Goal: Information Seeking & Learning: Learn about a topic

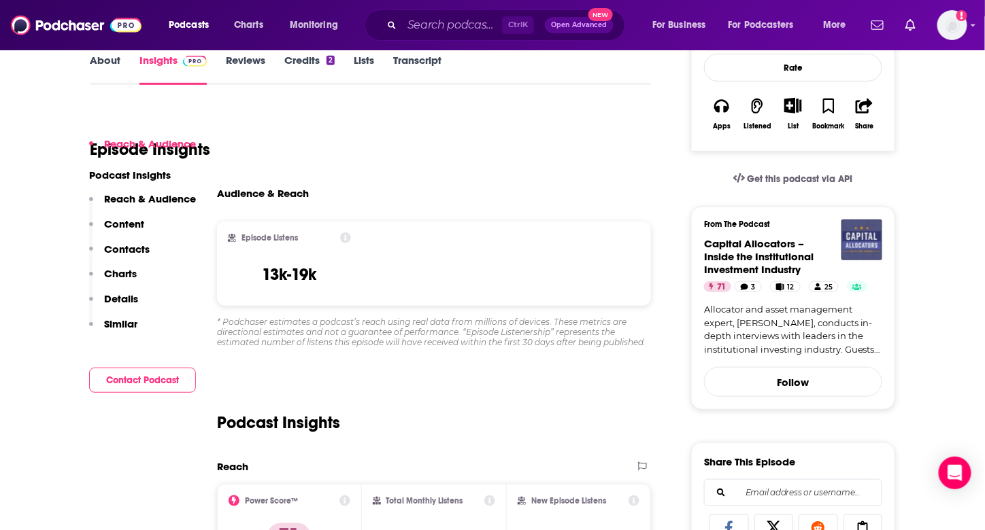
scroll to position [340, 0]
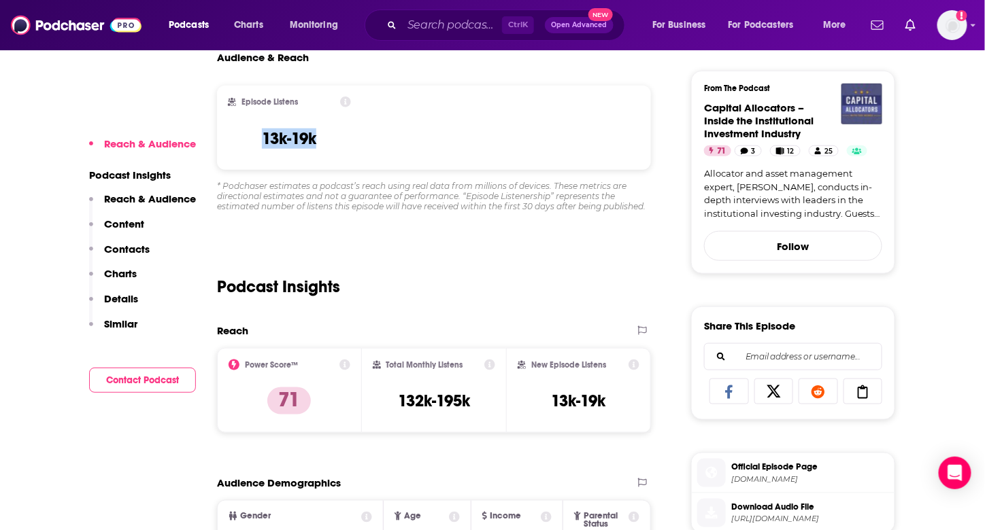
drag, startPoint x: 337, startPoint y: 143, endPoint x: 254, endPoint y: 141, distance: 83.0
click at [254, 141] on div "Episode Listens 13k-19k" at bounding box center [289, 128] width 123 height 63
copy h3 "13k-19k"
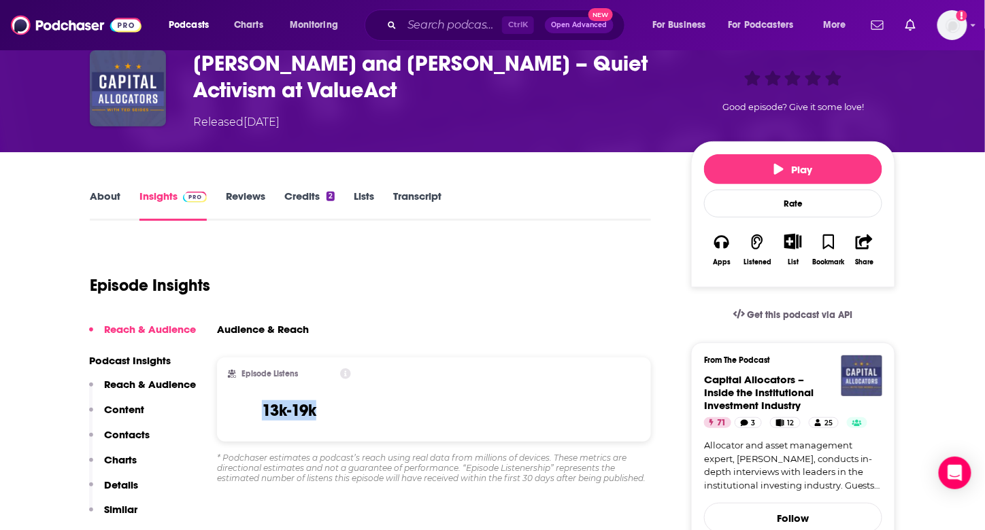
click at [416, 194] on link "Transcript" at bounding box center [417, 205] width 48 height 31
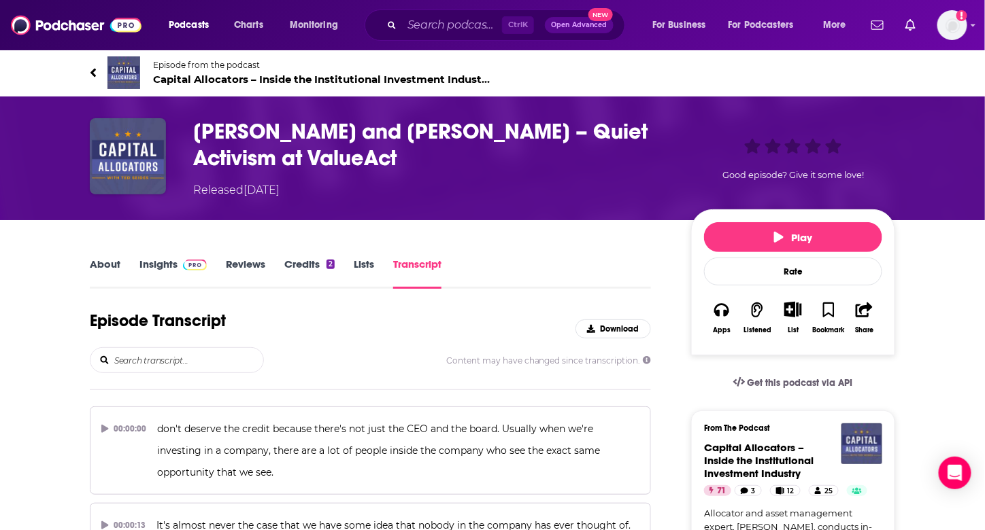
click at [162, 259] on link "Insights" at bounding box center [172, 273] width 67 height 31
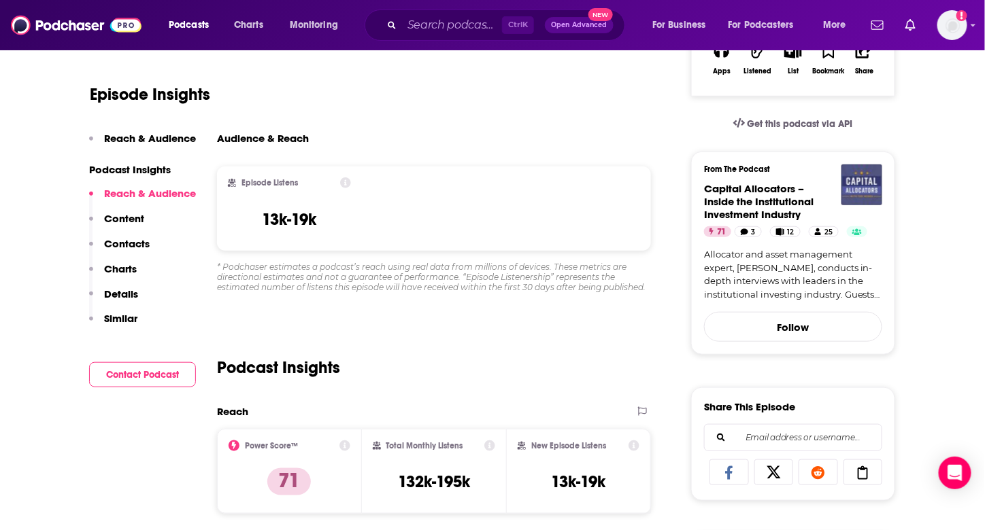
scroll to position [68, 0]
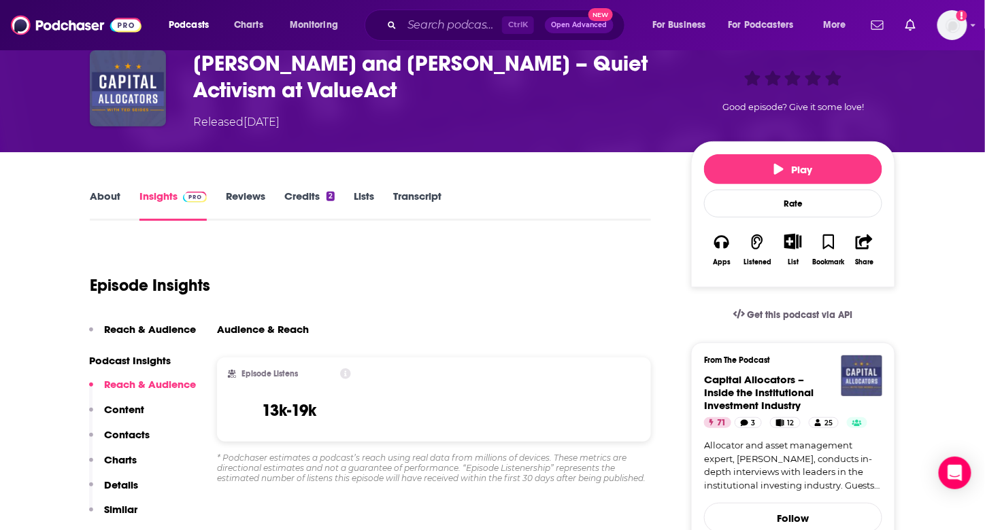
click at [112, 205] on link "About" at bounding box center [105, 205] width 31 height 31
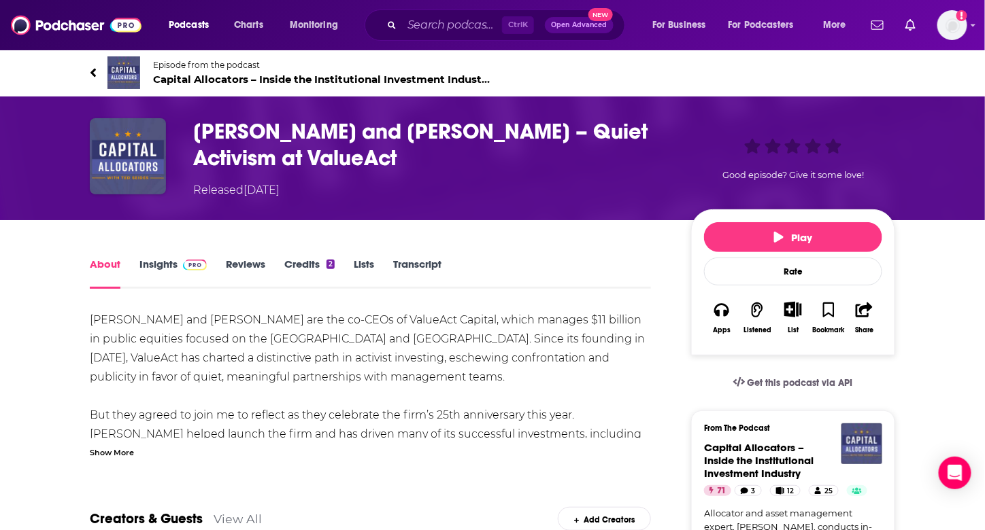
click at [160, 73] on span "Capital Allocators – Inside the Institutional Investment Industry 71" at bounding box center [322, 79] width 339 height 13
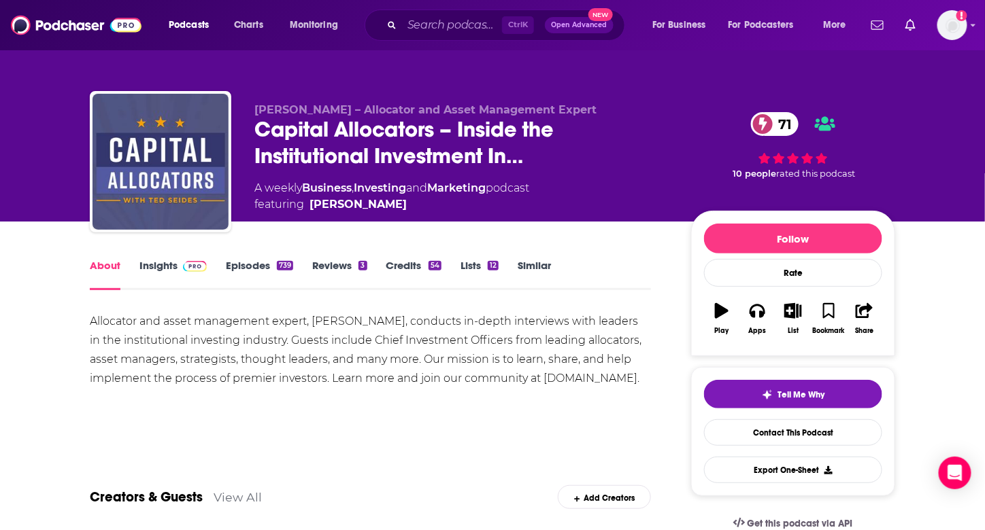
click at [254, 265] on link "Episodes 739" at bounding box center [259, 274] width 67 height 31
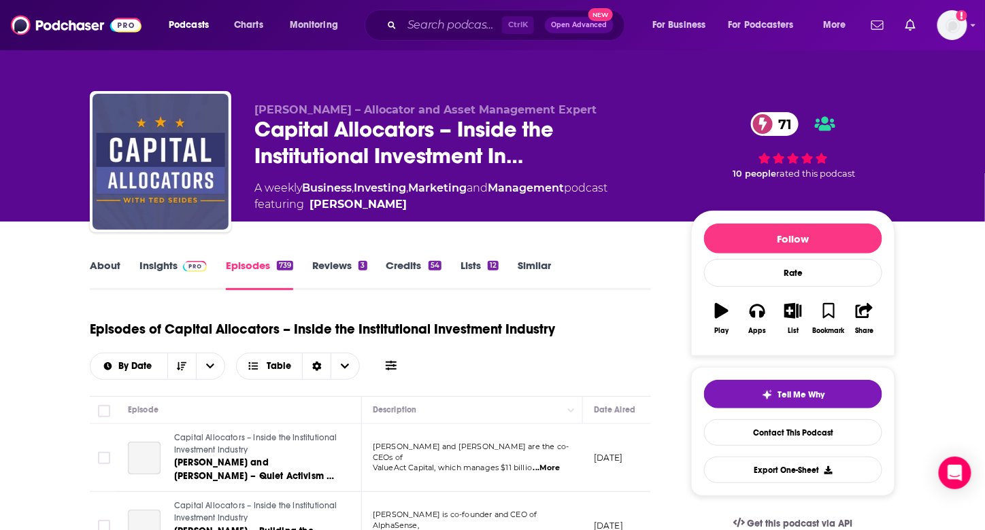
scroll to position [272, 0]
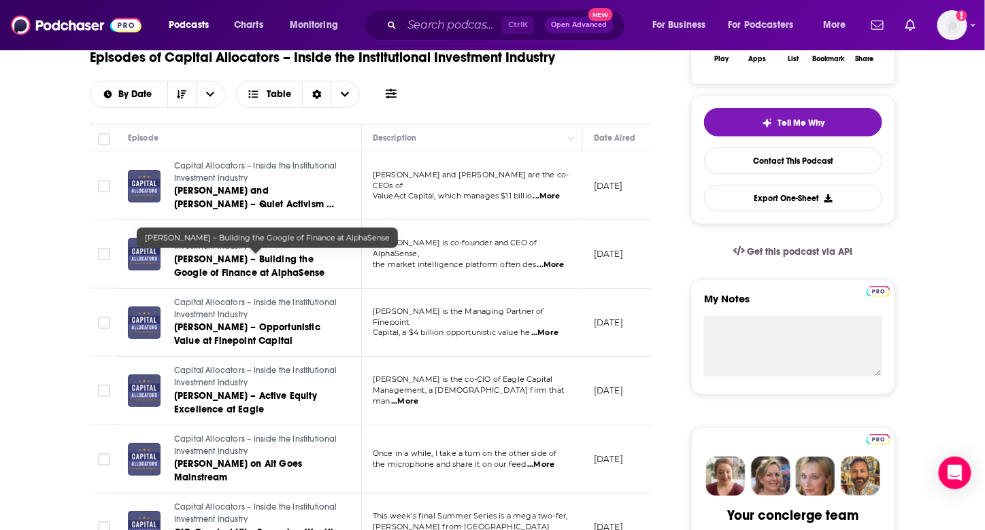
click at [221, 265] on span "[PERSON_NAME] – Building the Google of Finance at AlphaSense" at bounding box center [249, 266] width 150 height 25
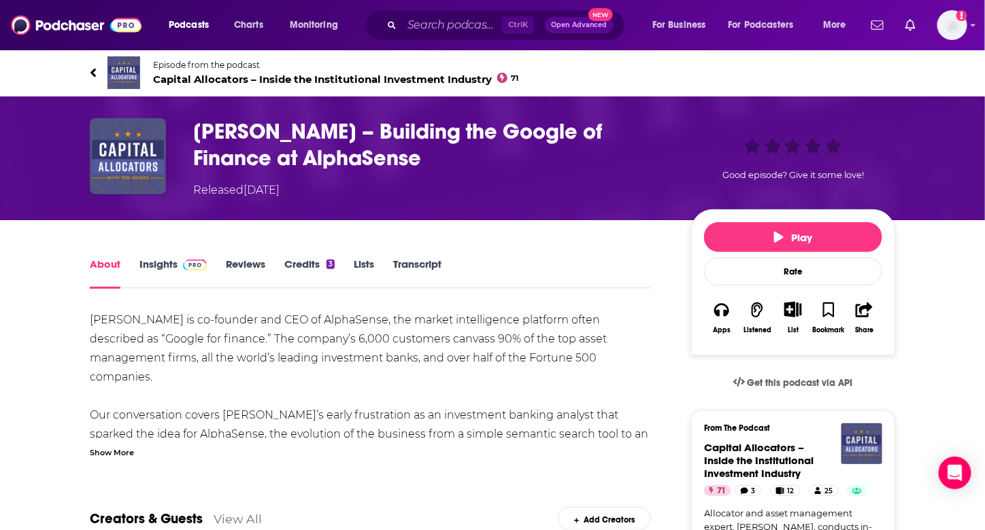
click at [182, 265] on span at bounding box center [191, 264] width 29 height 13
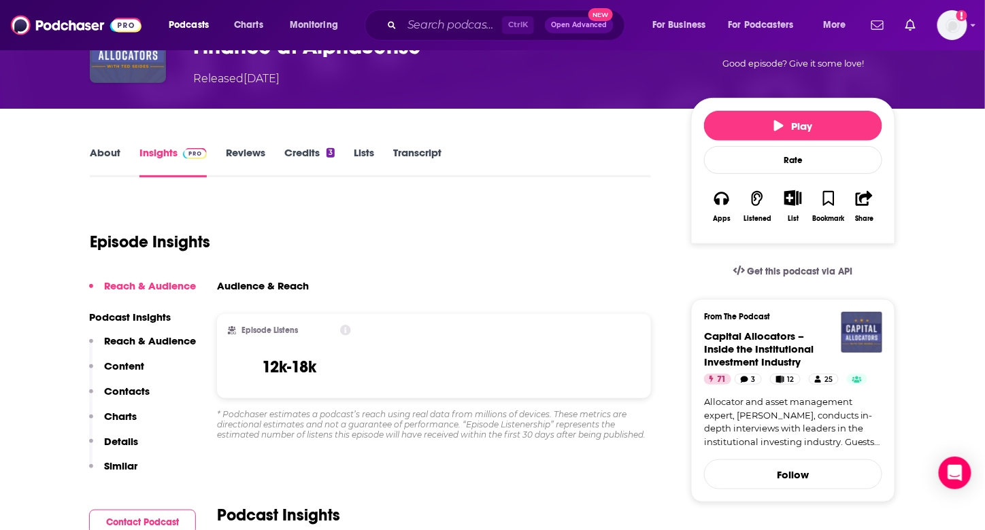
scroll to position [136, 0]
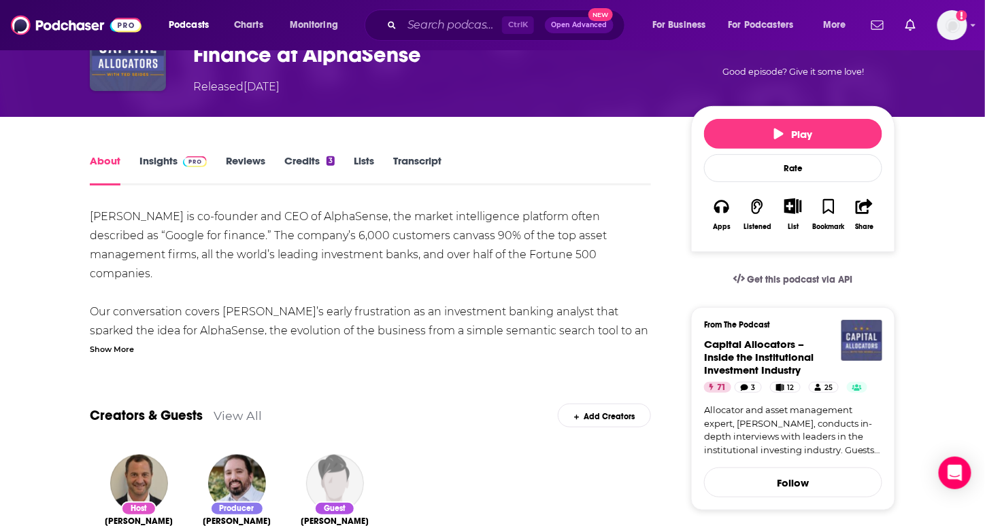
scroll to position [68, 0]
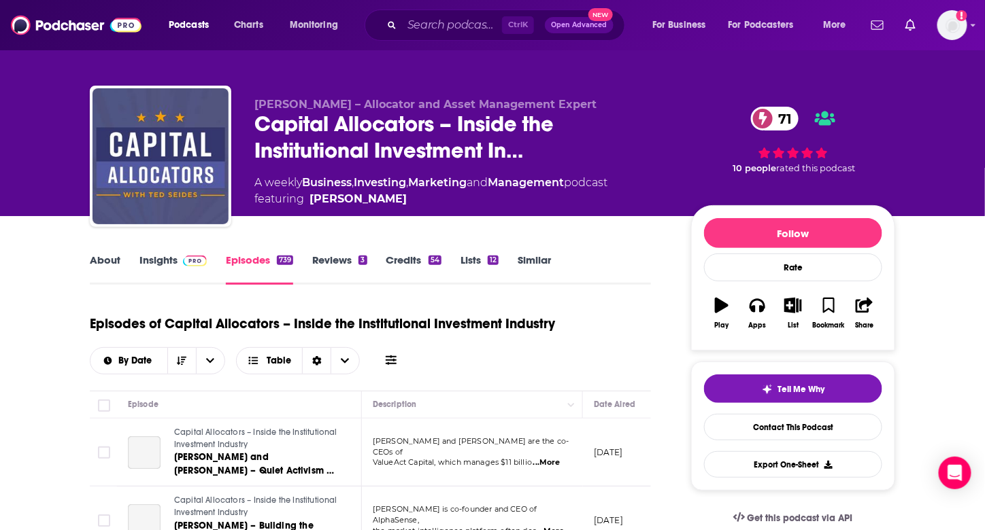
scroll to position [272, 0]
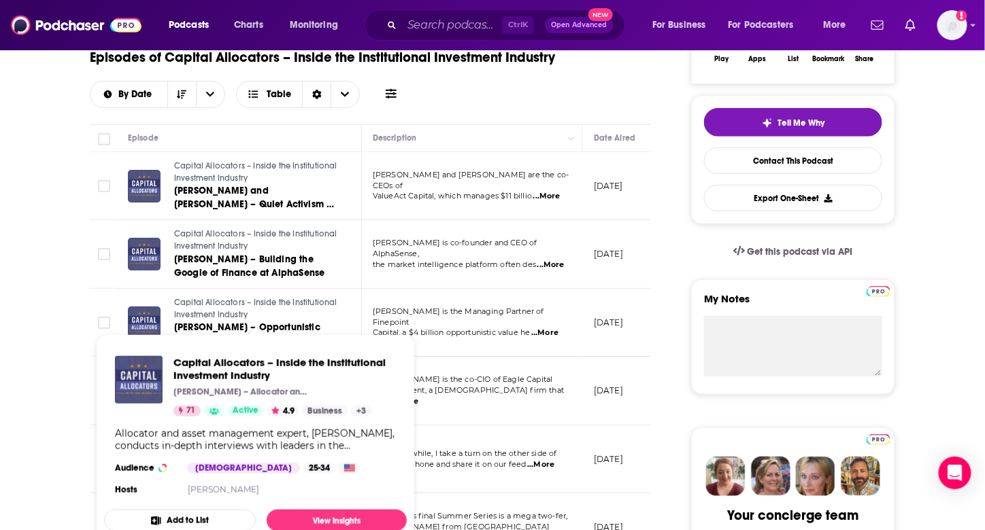
click at [207, 319] on span "Capital Allocators – Inside the Institutional Investment Industry" at bounding box center [255, 309] width 163 height 22
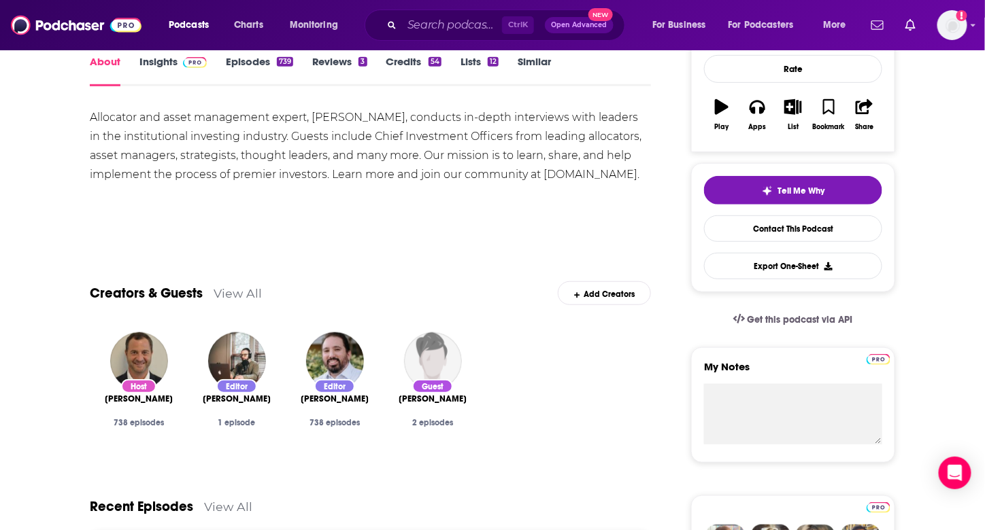
scroll to position [68, 0]
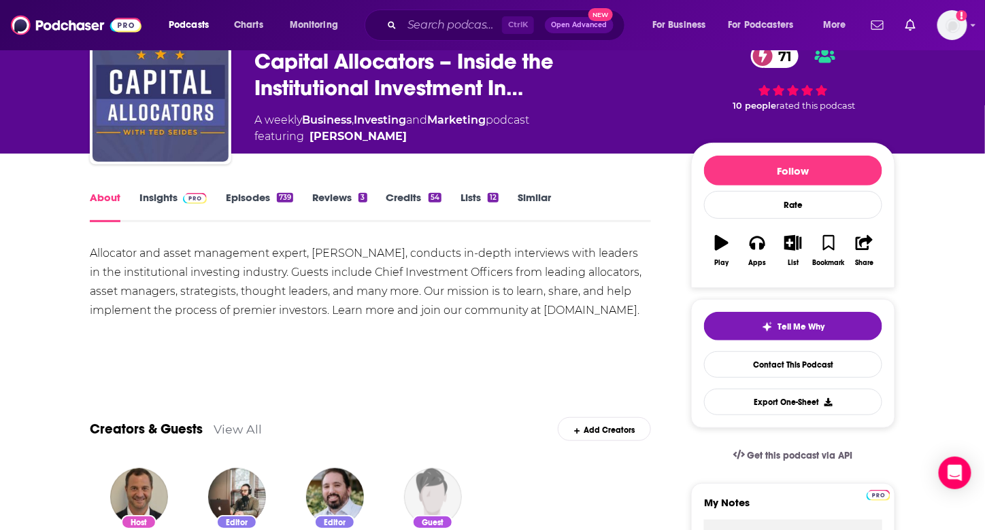
click at [162, 194] on link "Insights" at bounding box center [172, 206] width 67 height 31
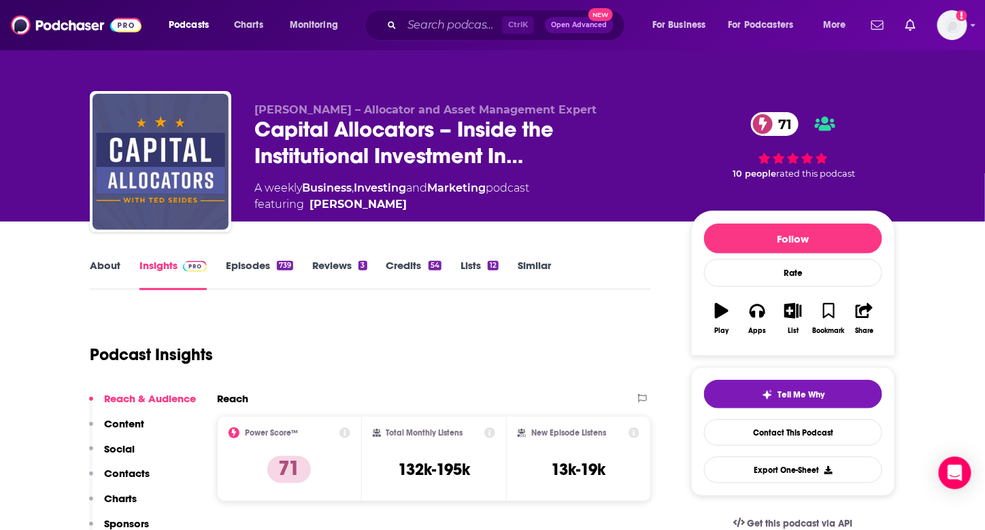
scroll to position [136, 0]
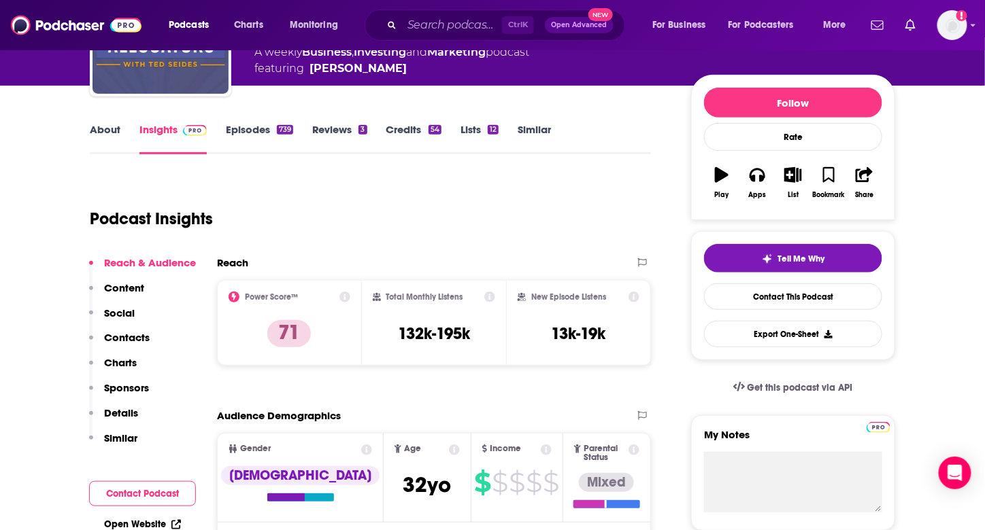
click at [246, 129] on link "Episodes 739" at bounding box center [259, 138] width 67 height 31
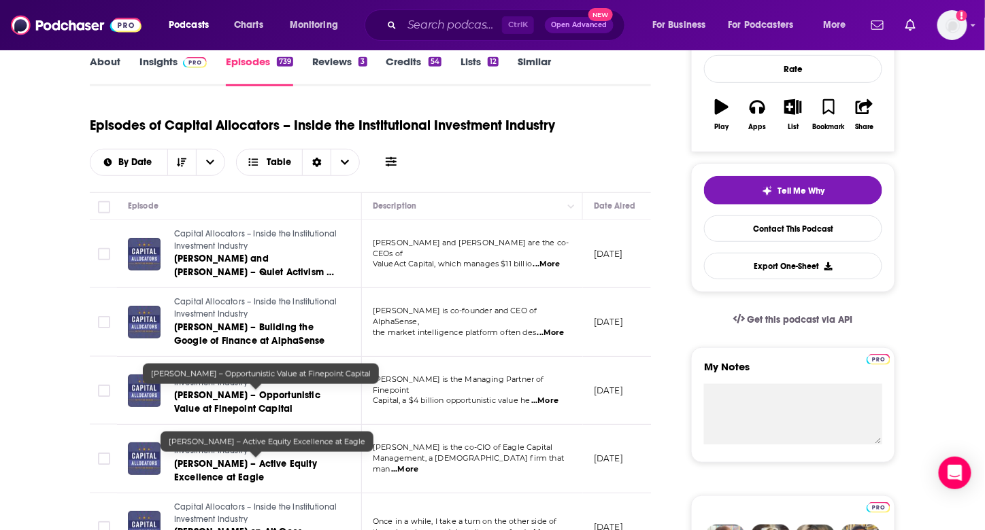
scroll to position [272, 0]
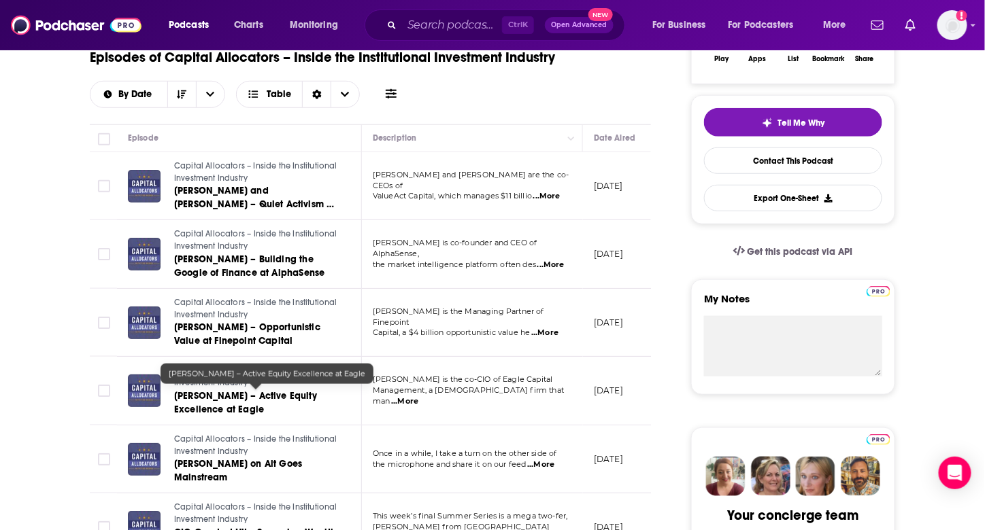
click at [218, 399] on span "[PERSON_NAME] – Active Equity Excellence at Eagle" at bounding box center [245, 402] width 143 height 25
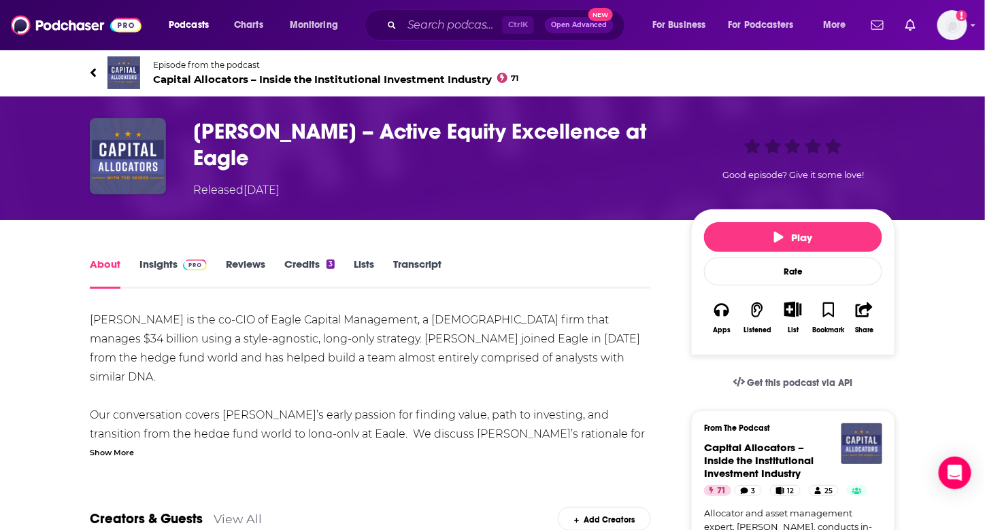
click at [171, 265] on link "Insights" at bounding box center [172, 273] width 67 height 31
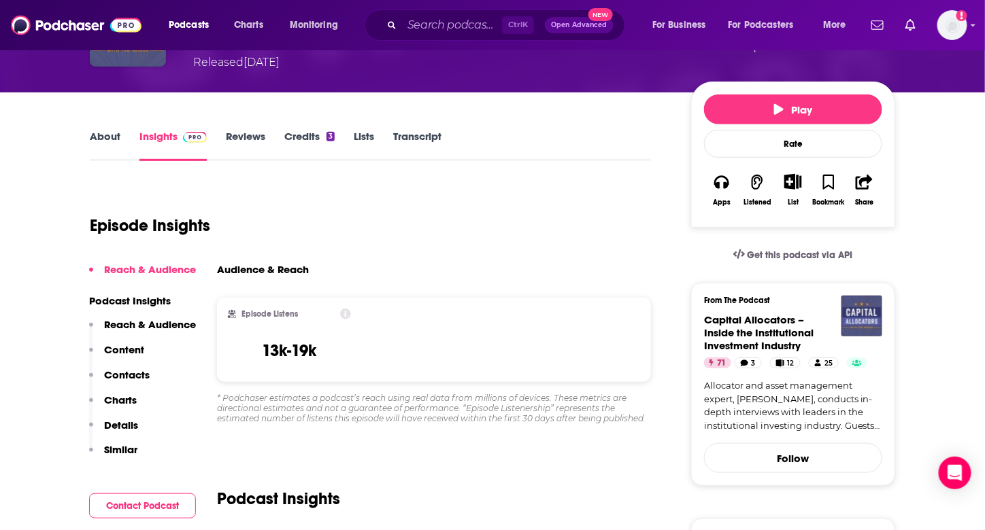
scroll to position [136, 0]
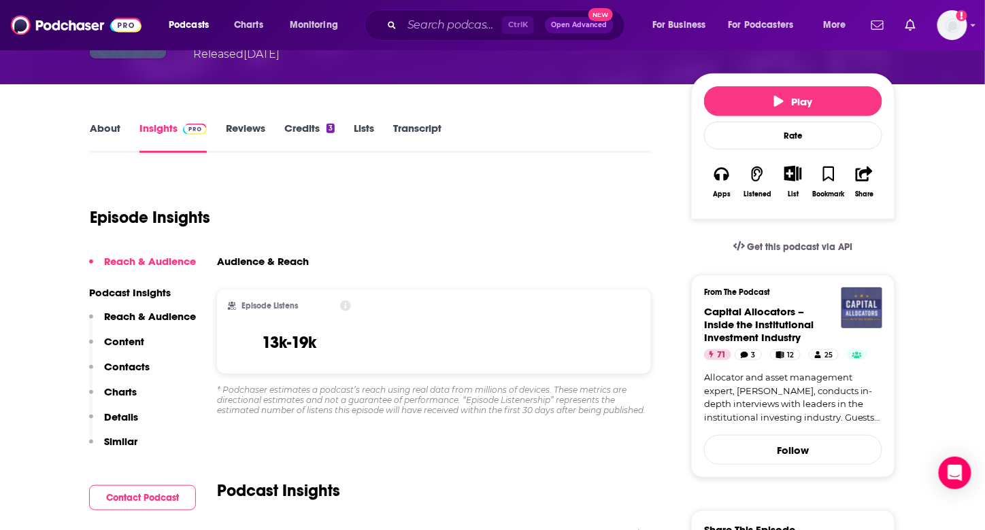
click at [114, 122] on link "About" at bounding box center [105, 137] width 31 height 31
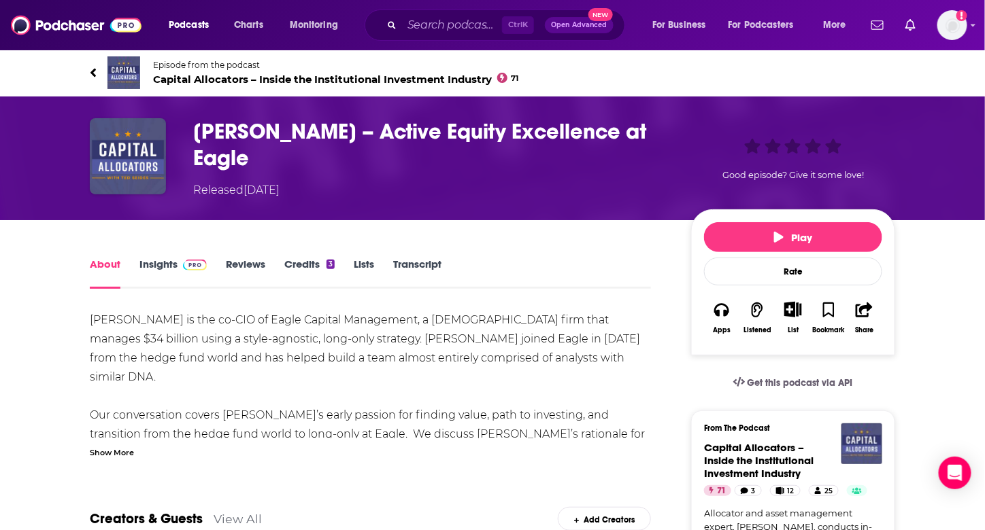
click at [162, 258] on link "Insights" at bounding box center [172, 273] width 67 height 31
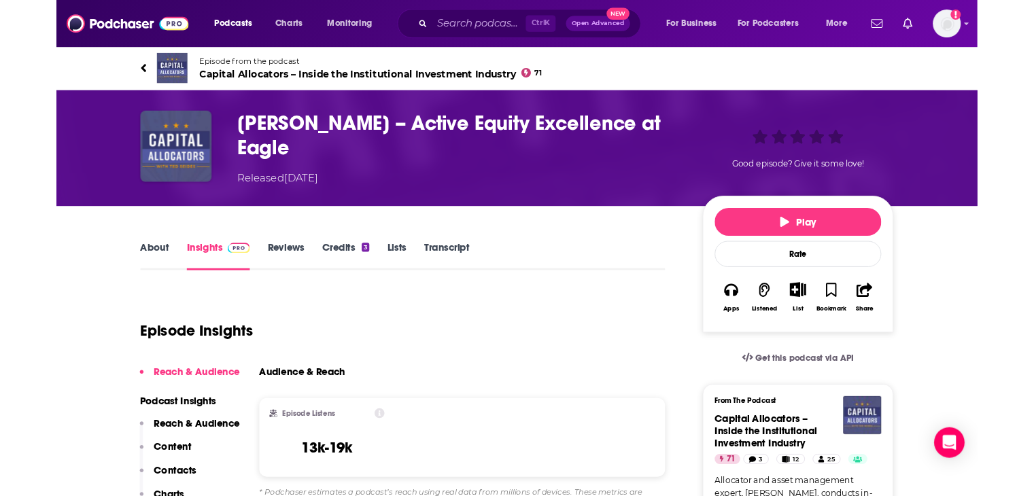
scroll to position [204, 0]
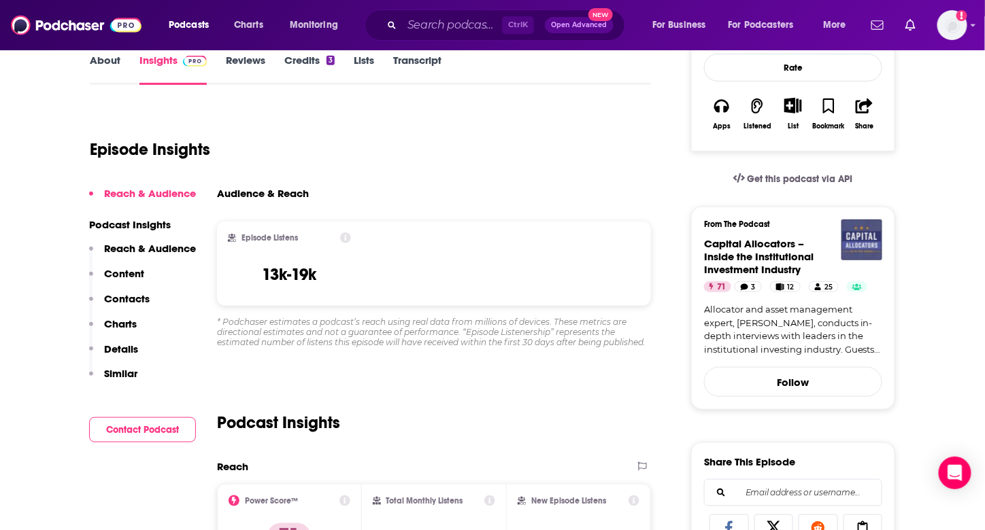
click at [482, 329] on div "* Podchaser estimates a podcast’s reach using real data from millions of device…" at bounding box center [434, 332] width 434 height 31
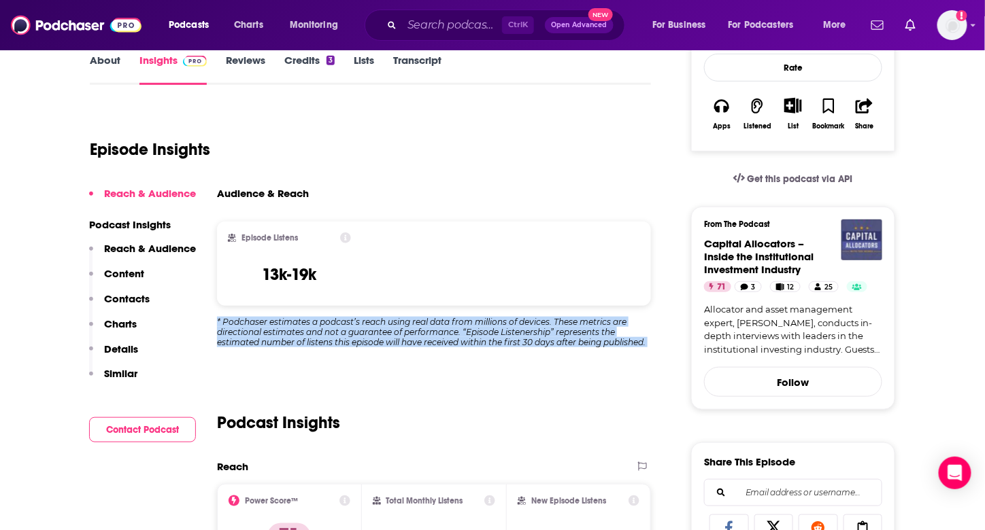
click at [482, 328] on div "* Podchaser estimates a podcast’s reach using real data from millions of device…" at bounding box center [434, 332] width 434 height 31
copy div "* Podchaser estimates a podcast’s reach using real data from millions of device…"
